Goal: Information Seeking & Learning: Check status

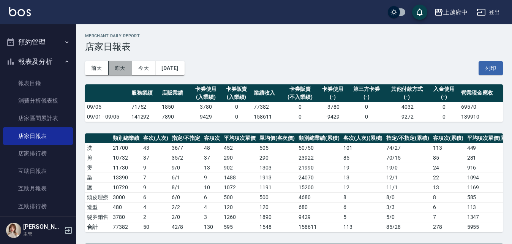
click at [116, 67] on button "昨天" at bounding box center [121, 68] width 24 height 14
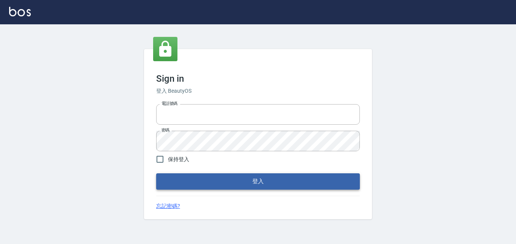
type input "0911903627"
click at [167, 178] on button "登入" at bounding box center [258, 181] width 204 height 16
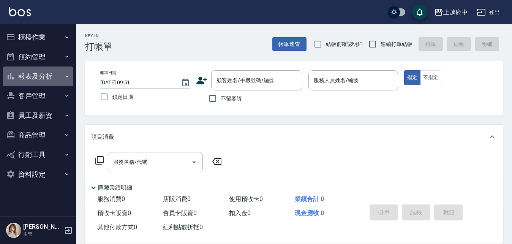
click at [54, 76] on button "報表及分析" at bounding box center [38, 77] width 70 height 20
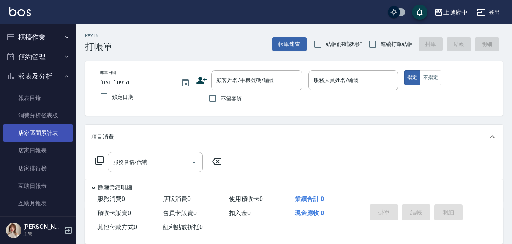
click at [55, 133] on link "店家區間累計表" at bounding box center [38, 132] width 70 height 17
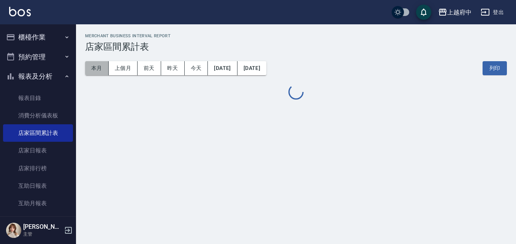
click at [96, 67] on button "本月" at bounding box center [97, 68] width 24 height 14
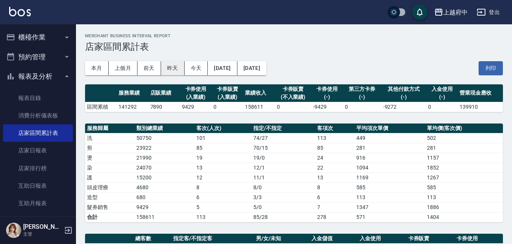
click at [168, 67] on button "昨天" at bounding box center [173, 68] width 24 height 14
click at [102, 69] on button "本月" at bounding box center [97, 68] width 24 height 14
click at [140, 68] on button "前天" at bounding box center [150, 68] width 24 height 14
click at [166, 65] on button "昨天" at bounding box center [173, 68] width 24 height 14
click at [145, 68] on button "前天" at bounding box center [150, 68] width 24 height 14
